Goal: Task Accomplishment & Management: Manage account settings

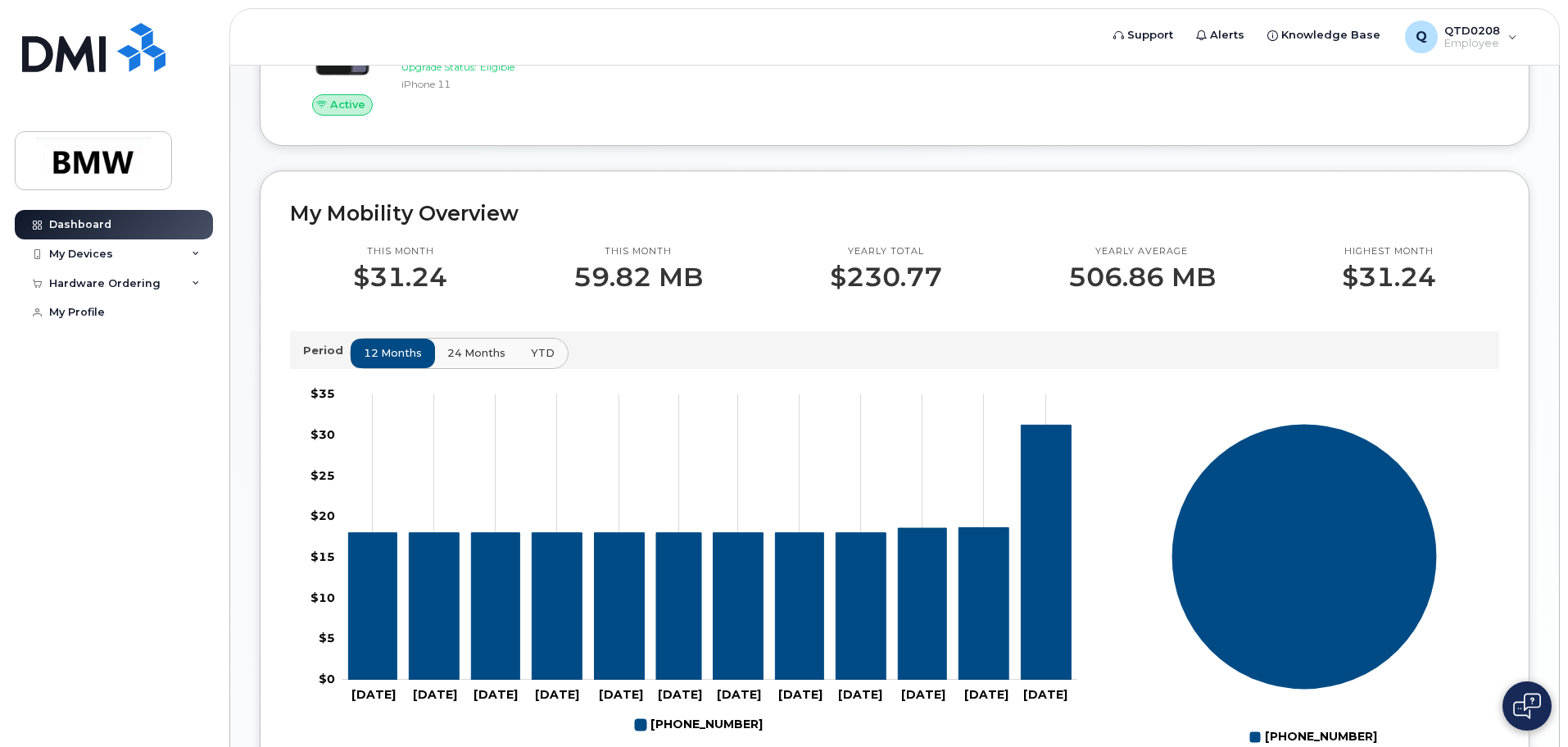
scroll to position [328, 0]
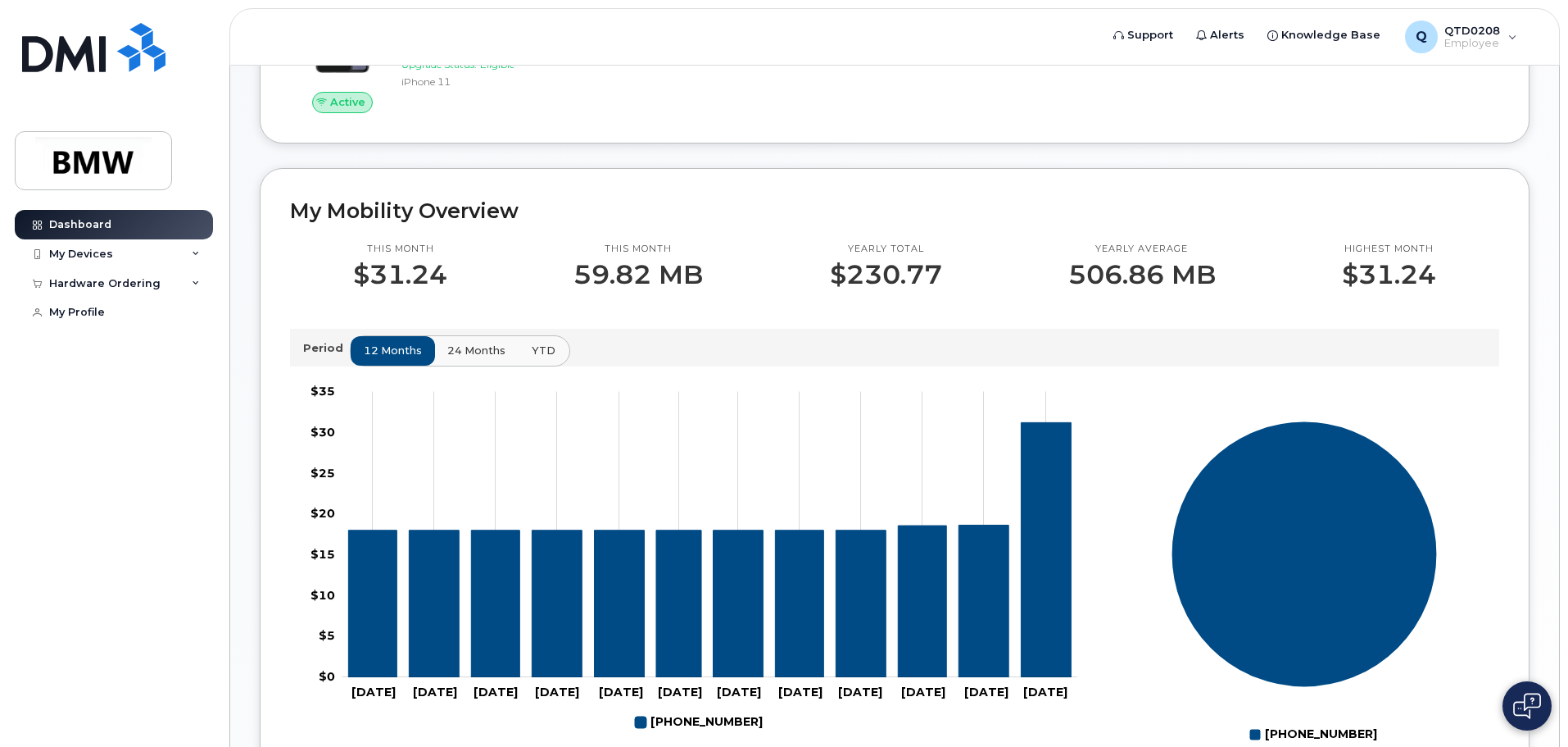
click at [538, 359] on span "YTD" at bounding box center [544, 350] width 24 height 16
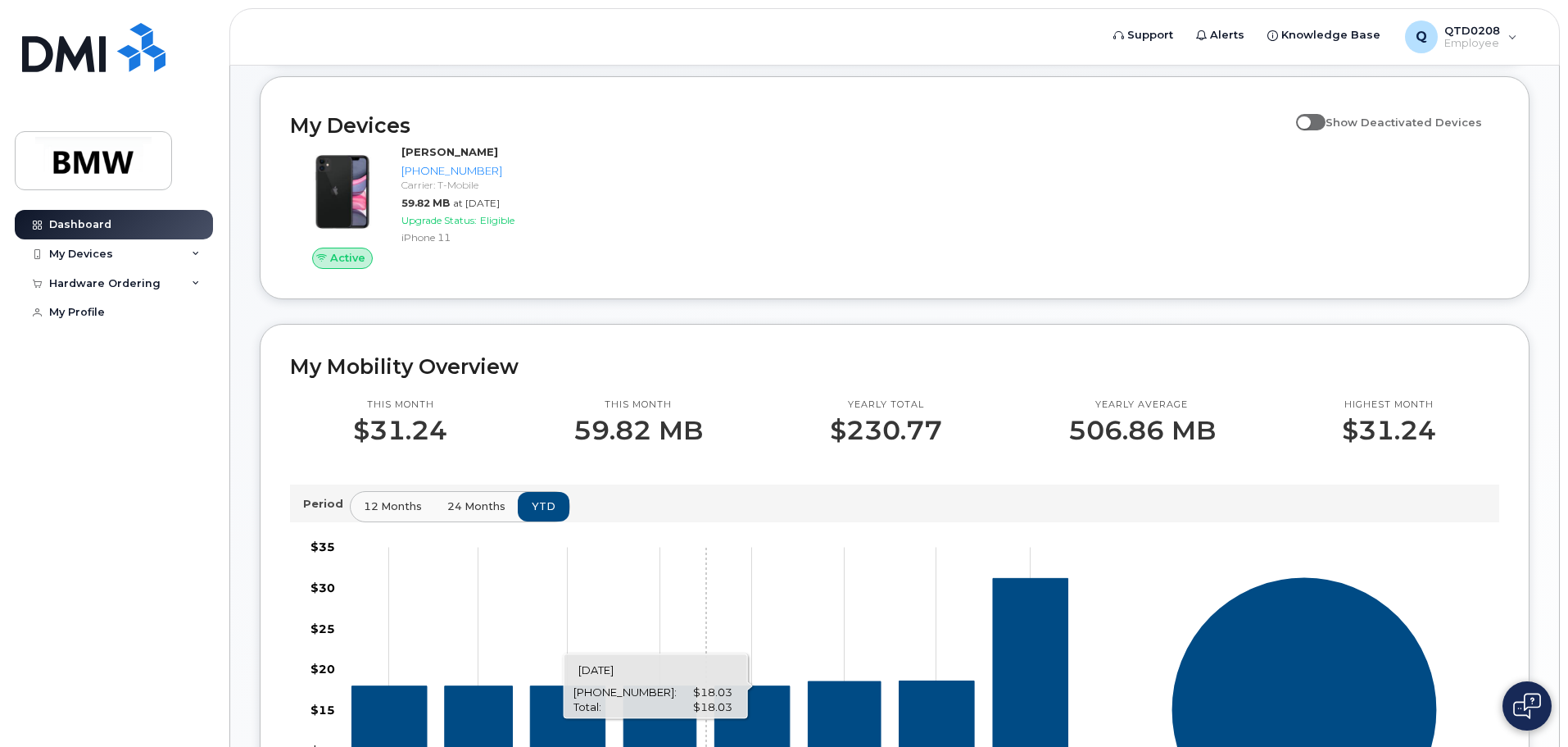
scroll to position [164, 0]
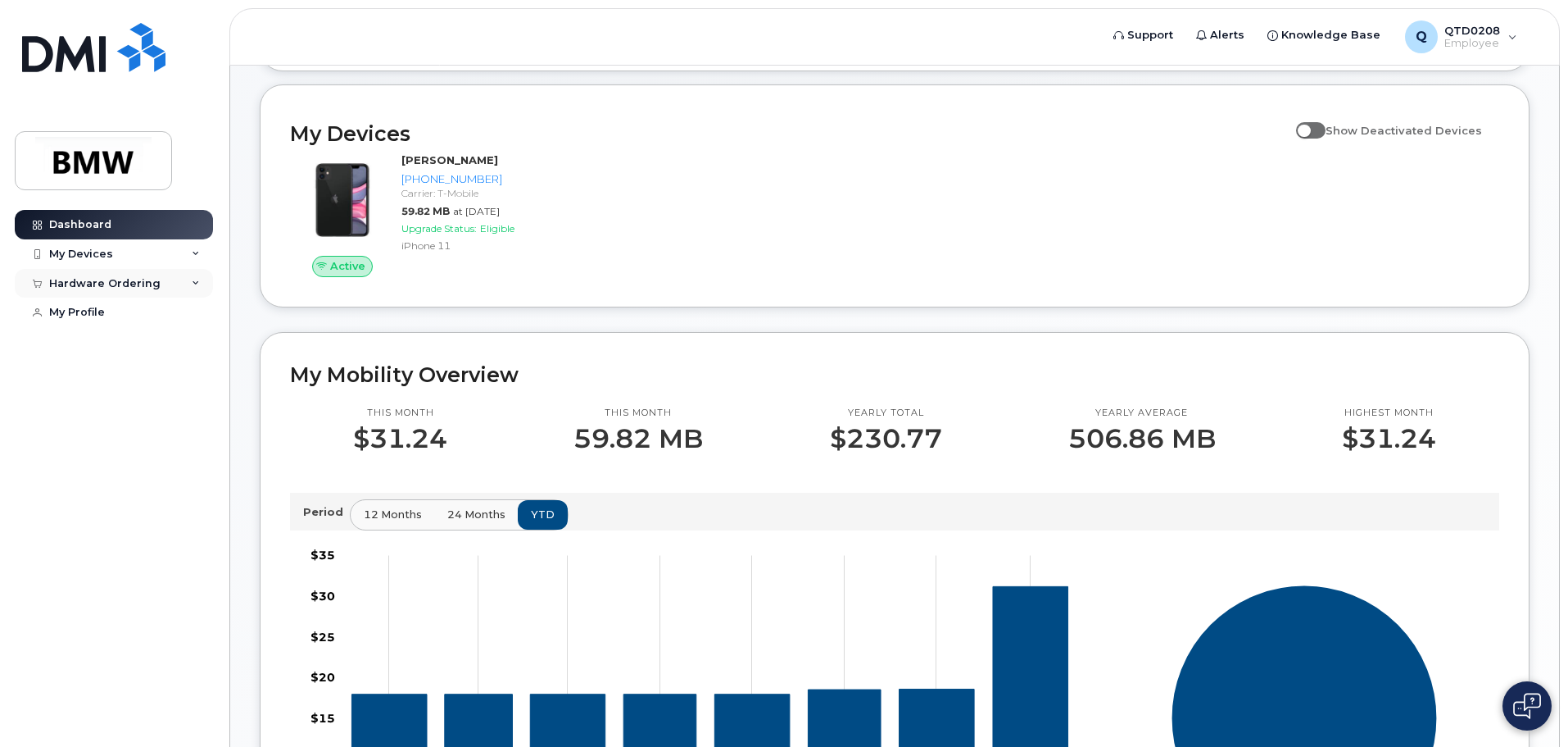
click at [125, 283] on div "Hardware Ordering" at bounding box center [105, 283] width 112 height 13
click at [122, 256] on div "My Devices" at bounding box center [114, 254] width 198 height 30
click at [96, 340] on div "New Order" at bounding box center [88, 345] width 62 height 15
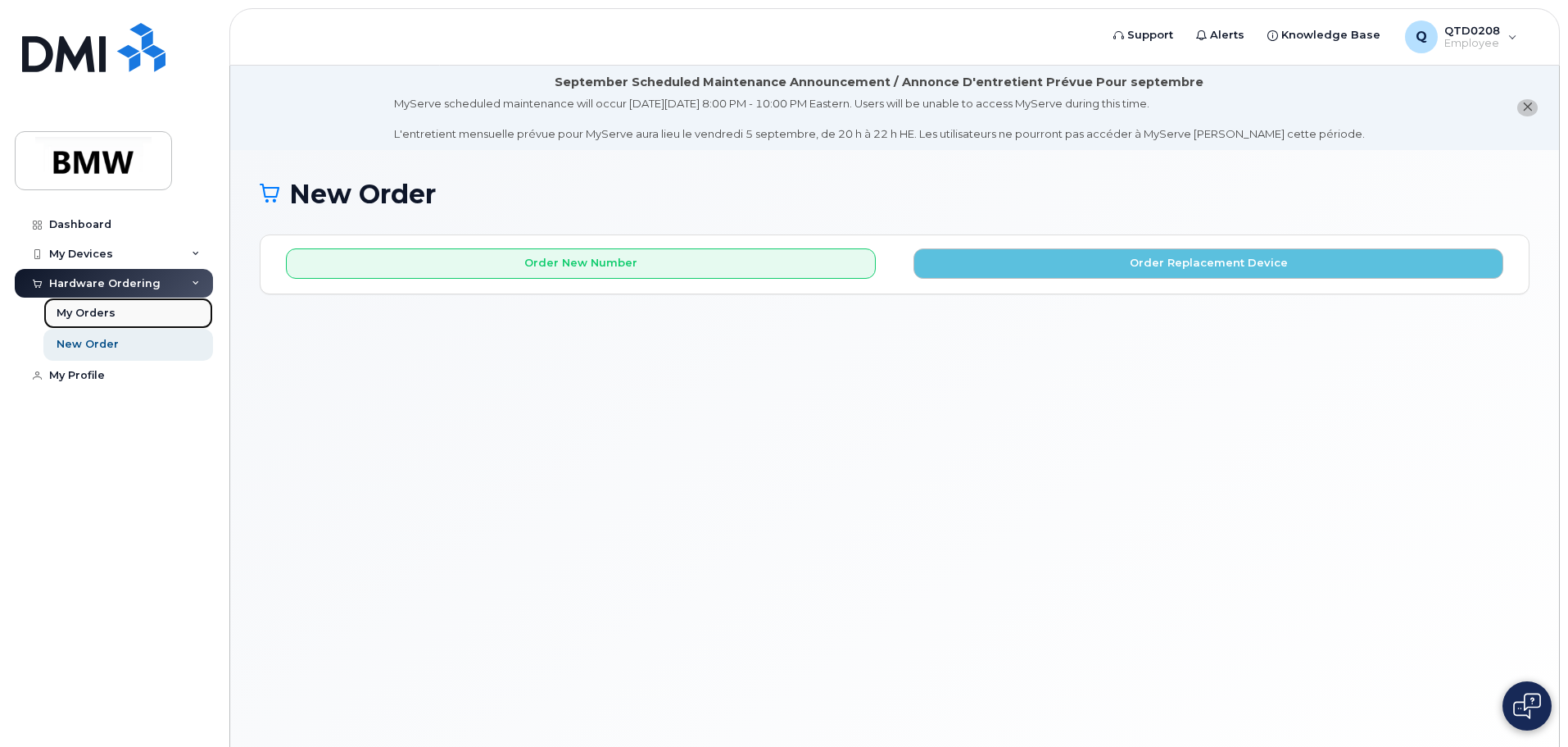
click at [110, 306] on div "My Orders" at bounding box center [86, 313] width 59 height 15
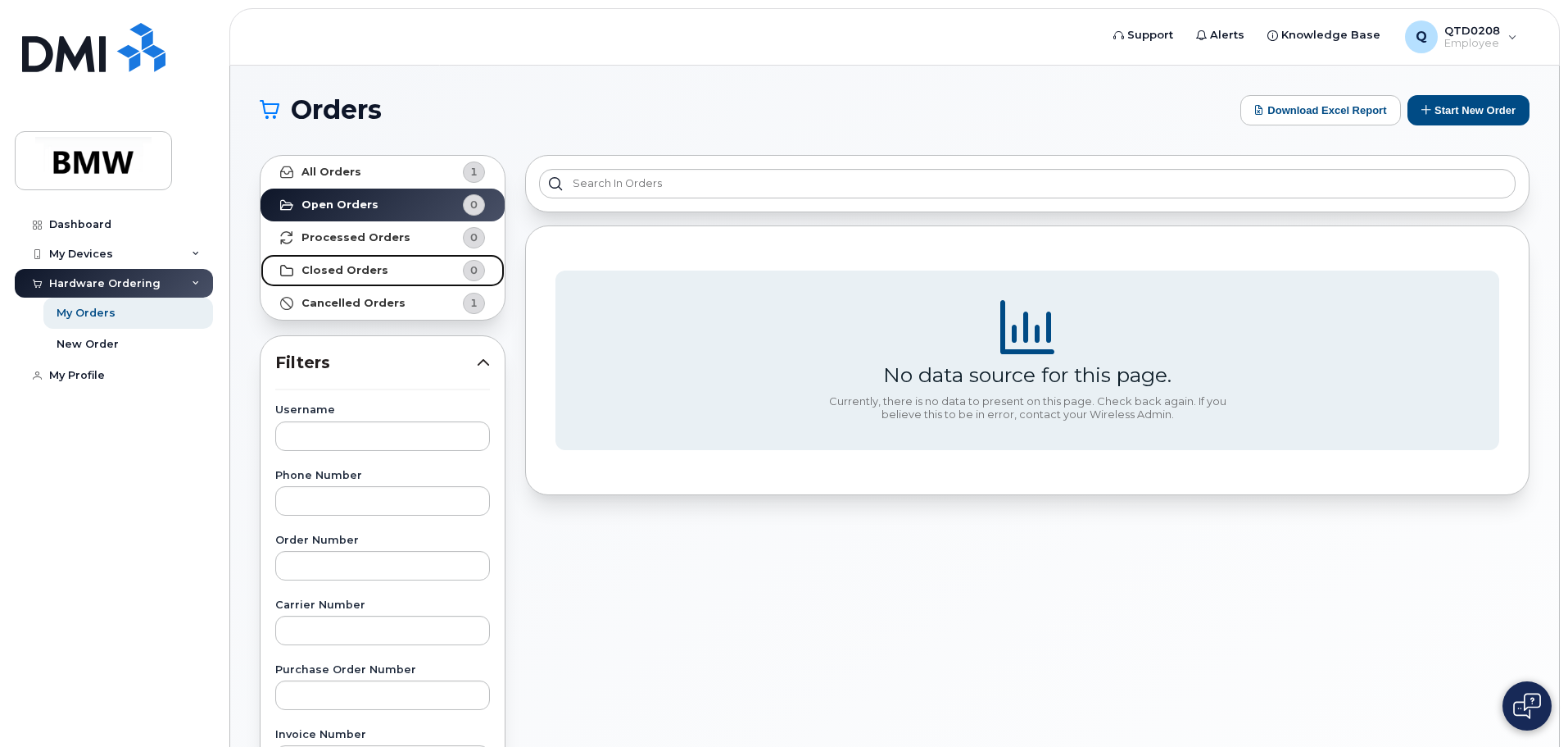
click at [347, 270] on strong "Closed Orders" at bounding box center [345, 270] width 87 height 13
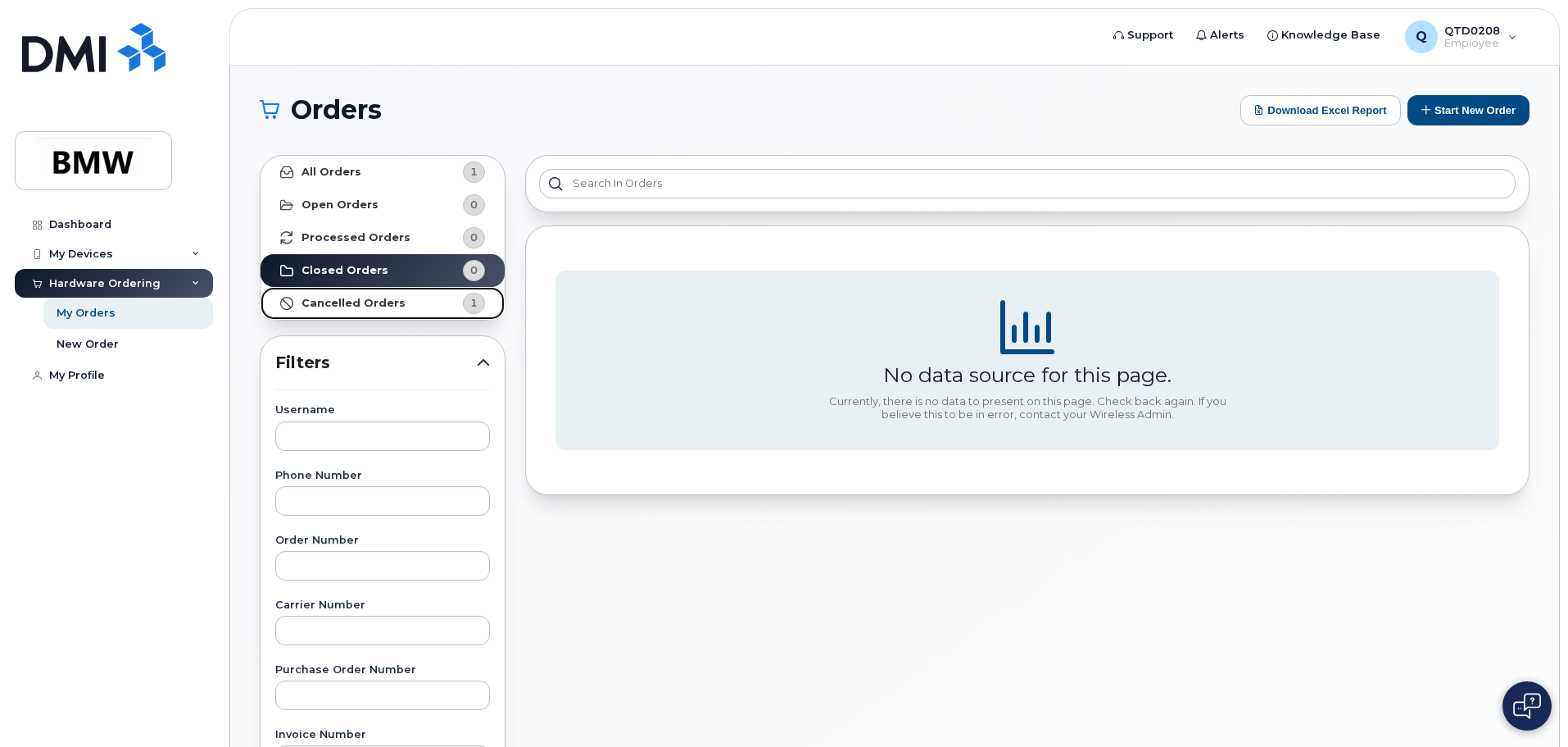
click at [378, 306] on strong "Cancelled Orders" at bounding box center [354, 304] width 104 height 13
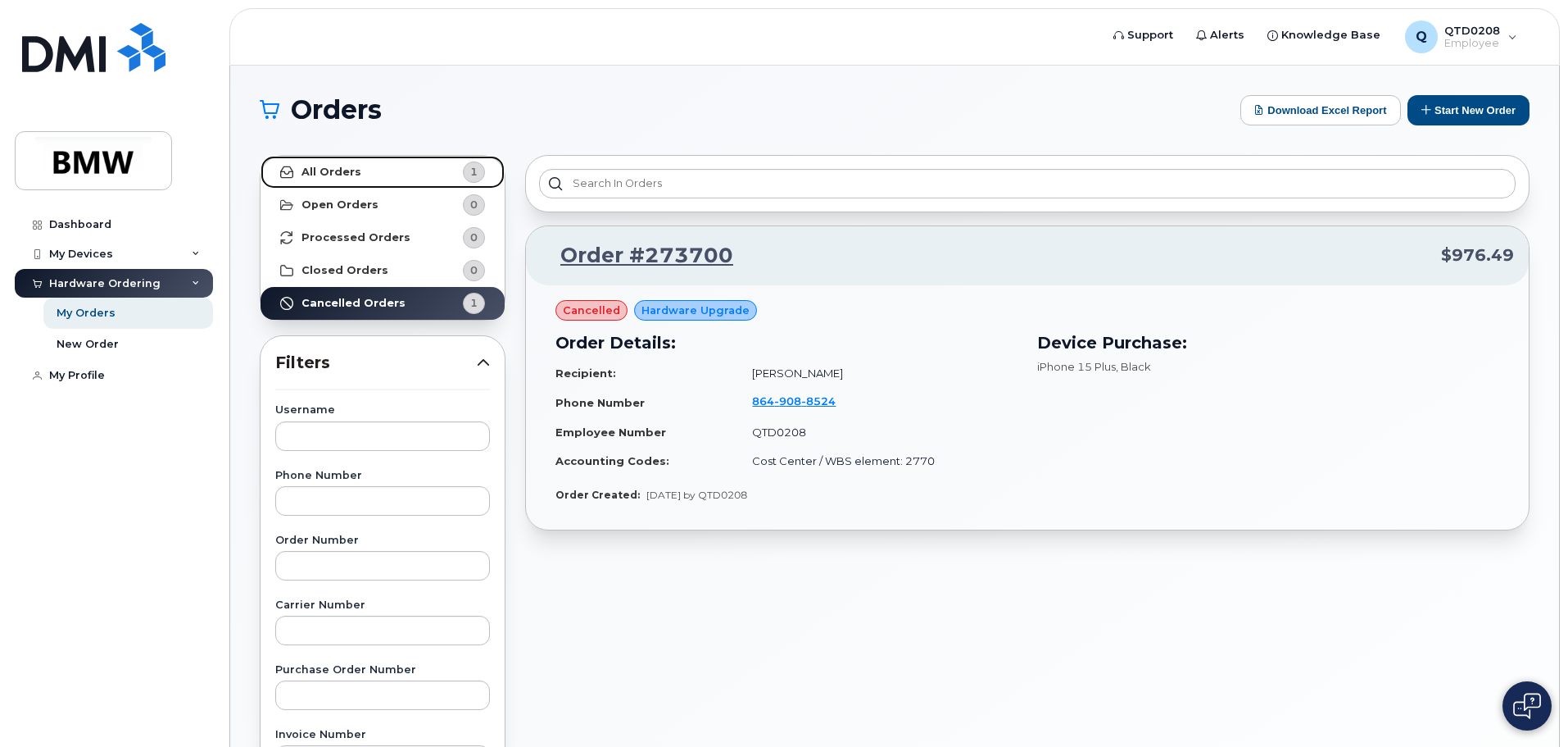
click at [348, 171] on strong "All Orders" at bounding box center [331, 172] width 60 height 13
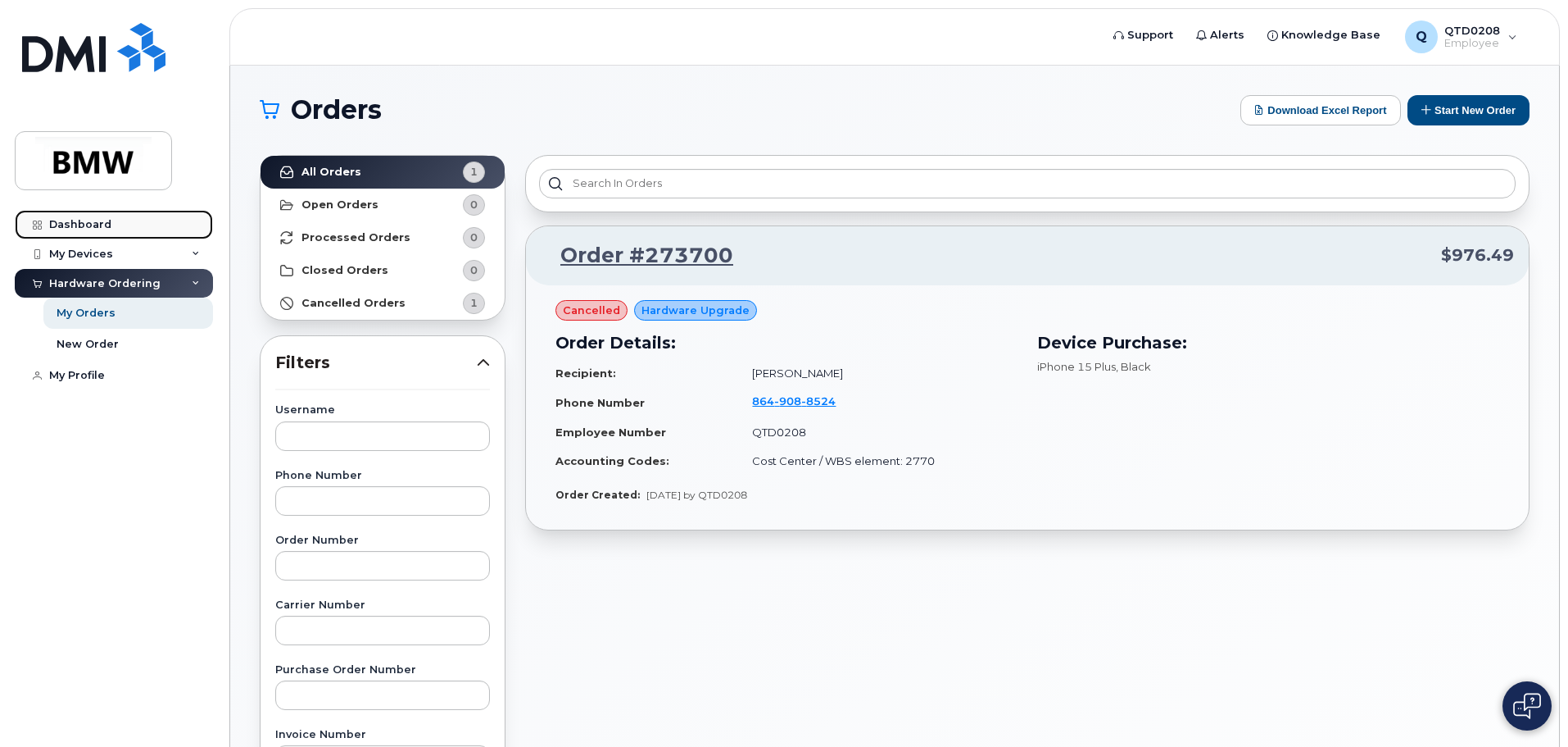
click at [92, 220] on div "Dashboard" at bounding box center [80, 224] width 62 height 13
